Goal: Find contact information: Obtain details needed to contact an individual or organization

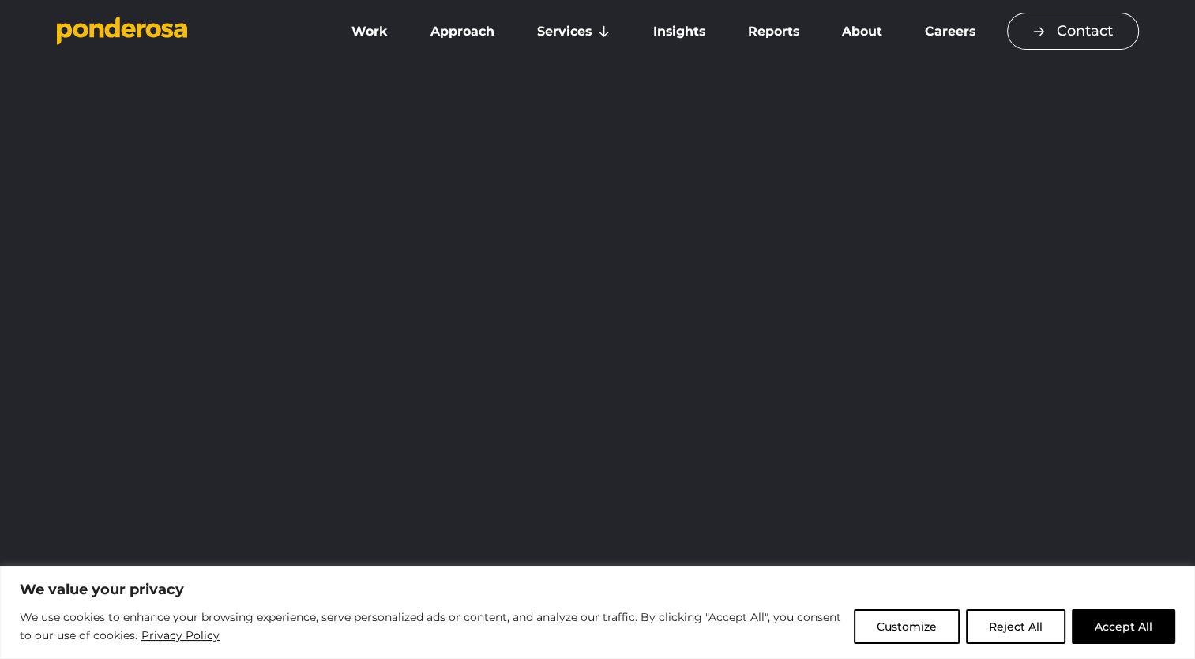
click at [1043, 25] on link "Contact" at bounding box center [1073, 31] width 132 height 37
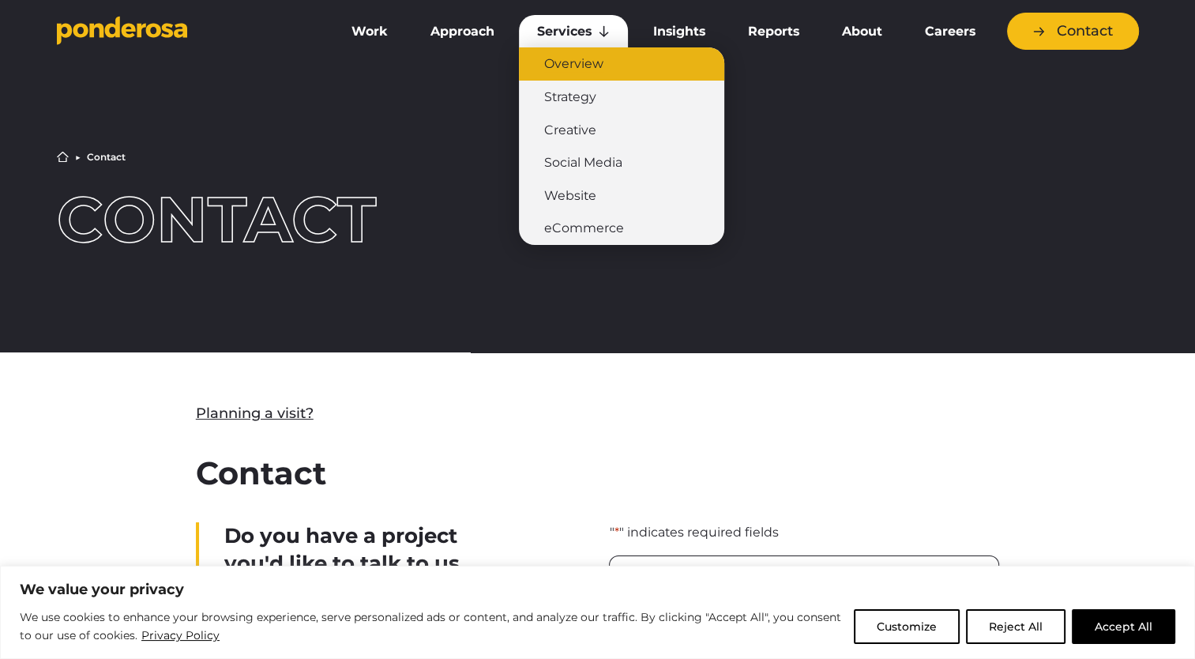
click at [580, 65] on link "Overview" at bounding box center [621, 63] width 205 height 33
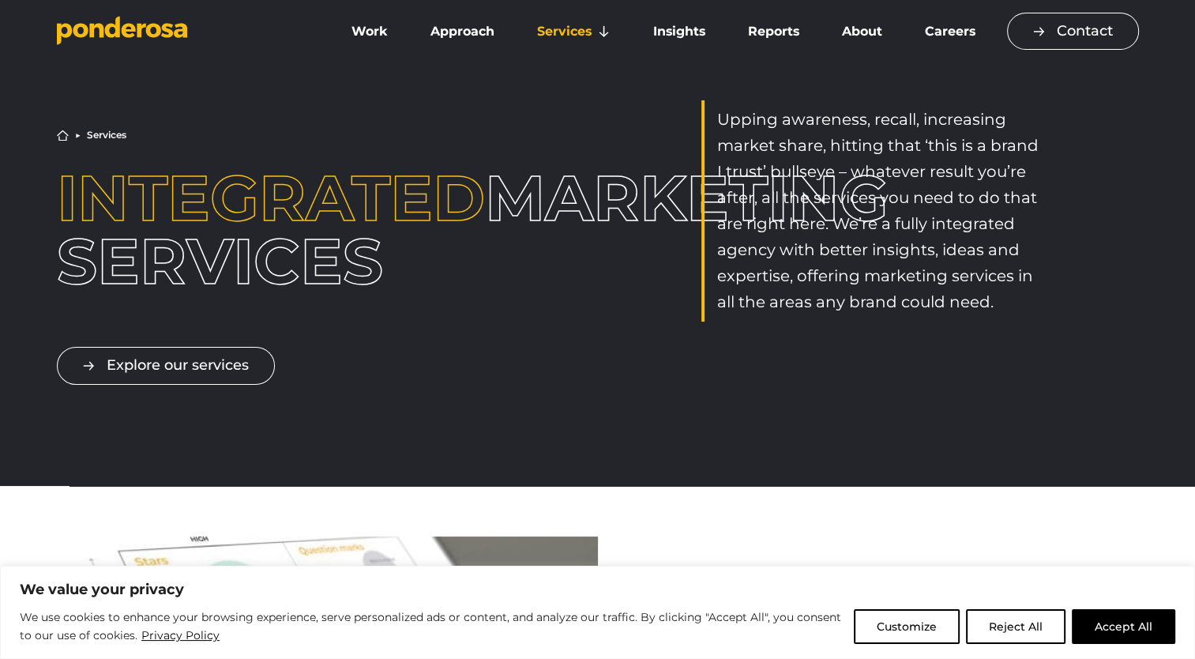
click at [1037, 36] on link "Contact" at bounding box center [1073, 31] width 132 height 37
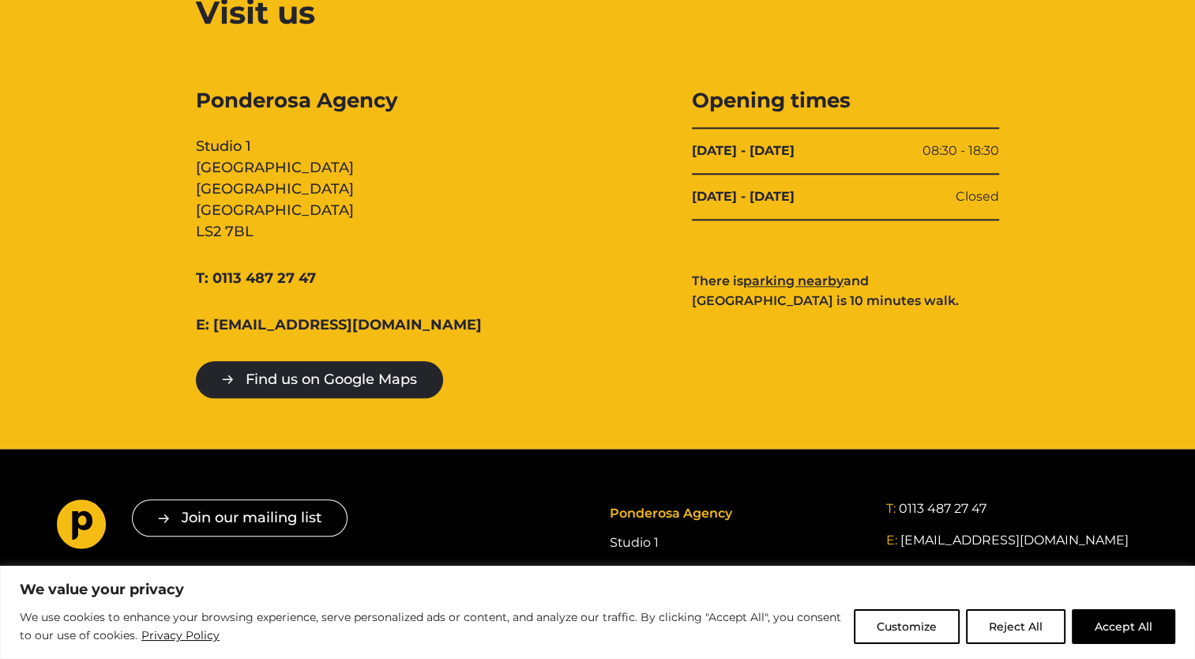
scroll to position [1627, 0]
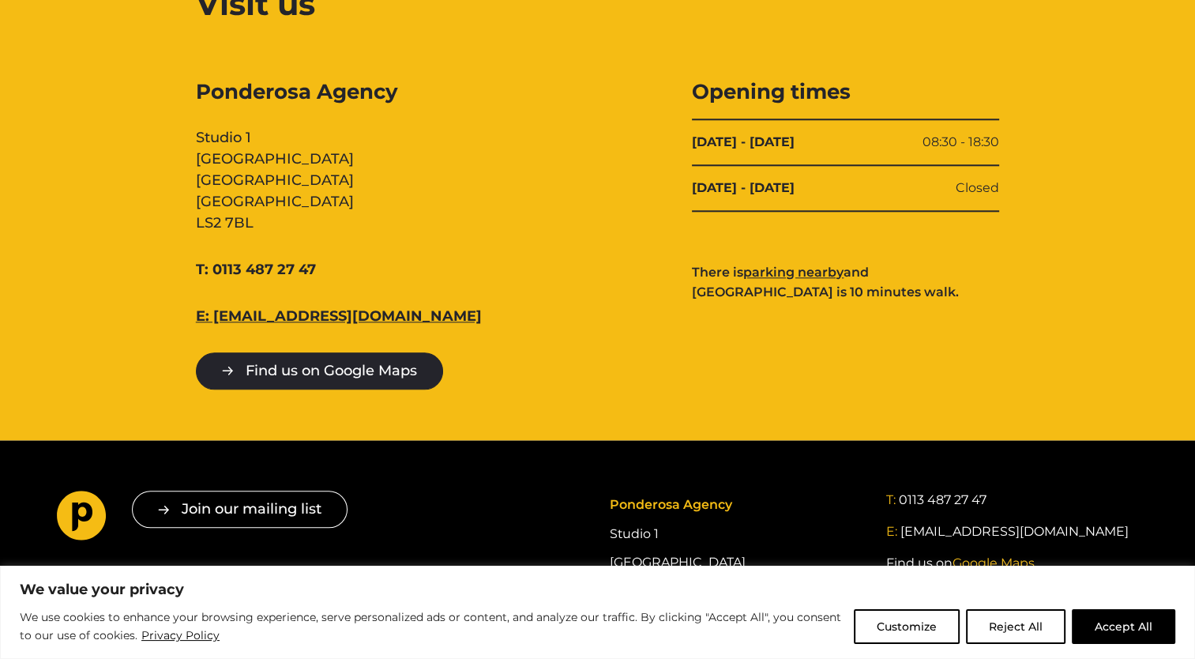
drag, startPoint x: 407, startPoint y: 314, endPoint x: 215, endPoint y: 321, distance: 192.1
click at [215, 321] on div "E: [EMAIL_ADDRESS][DOMAIN_NAME]" at bounding box center [349, 316] width 307 height 21
copy link "[EMAIL_ADDRESS][DOMAIN_NAME]"
click at [820, 363] on div "Opening times Monday - Friday 08:30 - 18:30 Saturday - Sunday Closed There is p…" at bounding box center [845, 233] width 307 height 311
